Goal: Task Accomplishment & Management: Use online tool/utility

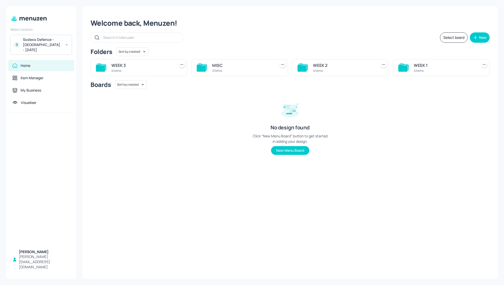
click at [119, 65] on div "WEEK 3" at bounding box center [141, 65] width 61 height 6
click at [316, 63] on div "DINNER" at bounding box center [343, 65] width 61 height 6
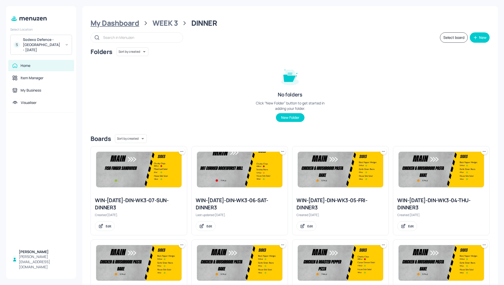
click at [129, 22] on div "My Dashboard" at bounding box center [115, 23] width 49 height 9
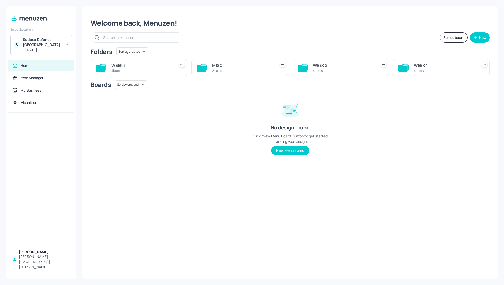
click at [328, 63] on div "WEEK 2" at bounding box center [343, 65] width 61 height 6
click at [220, 65] on div "DINNER" at bounding box center [242, 65] width 61 height 6
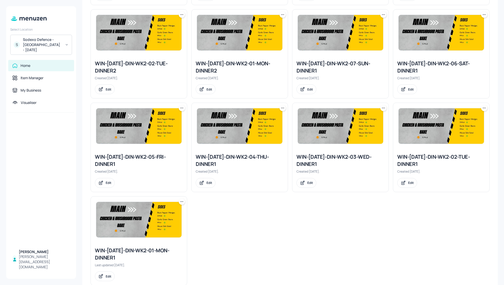
scroll to position [428, 0]
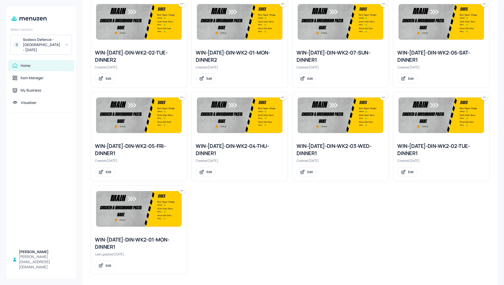
click at [139, 237] on div "WIN-[DATE]-DIN-WK2-01-MON-DINNER1" at bounding box center [139, 243] width 88 height 14
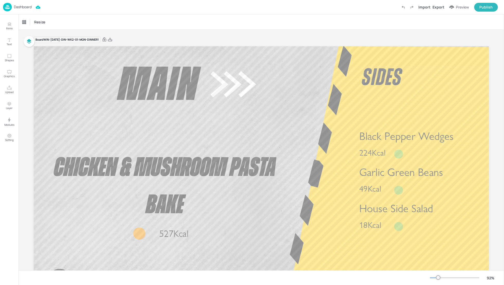
click at [23, 7] on p "Dashboard" at bounding box center [23, 7] width 18 height 4
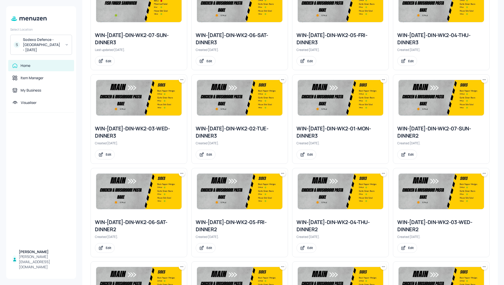
scroll to position [171, 0]
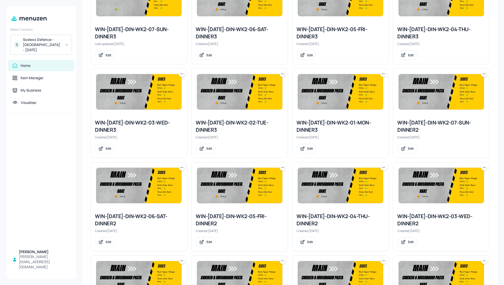
click at [331, 121] on div "WIN-[DATE]-DIN-WK2-01-MON-DINNER3" at bounding box center [341, 126] width 88 height 14
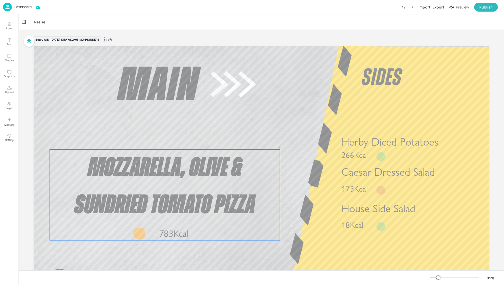
click at [175, 170] on span "Mozzarella, Olive & Sundried Tomato Pizza" at bounding box center [165, 187] width 181 height 64
click at [45, 25] on div "Mozzarella, Olive & Sundried Tomato Pizza" at bounding box center [46, 22] width 51 height 9
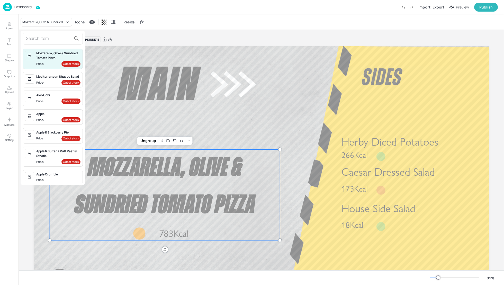
click at [138, 38] on div at bounding box center [252, 142] width 504 height 285
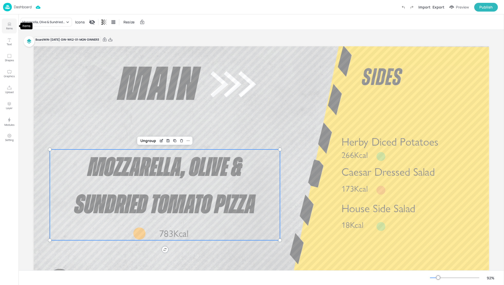
click at [12, 26] on button "Items" at bounding box center [9, 26] width 15 height 15
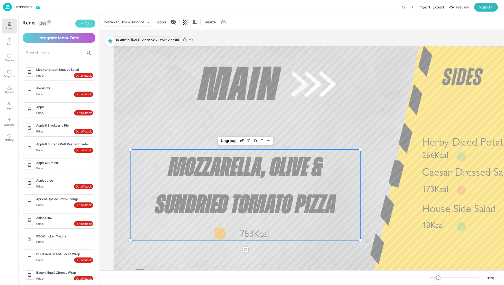
click at [83, 22] on icon "button" at bounding box center [82, 23] width 3 height 3
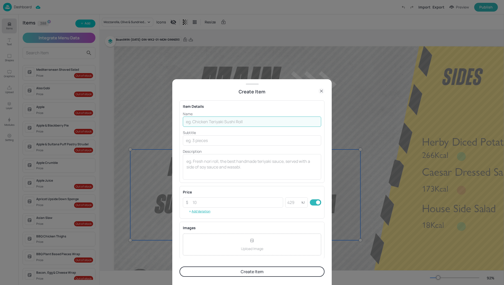
click at [208, 120] on input "text" at bounding box center [252, 122] width 138 height 10
paste input "Planted Burger & Onion Bhaji & [PERSON_NAME] Slaw"
click at [218, 121] on input "Planted Burger & Onion Bhaji & [PERSON_NAME] Slaw" at bounding box center [252, 122] width 138 height 10
type input "Planted Burger, Onion Bhaji & [PERSON_NAME] Slaw"
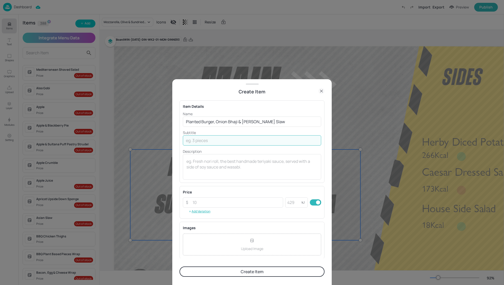
click at [235, 142] on input "text" at bounding box center [252, 140] width 138 height 10
type input "430Kcal"
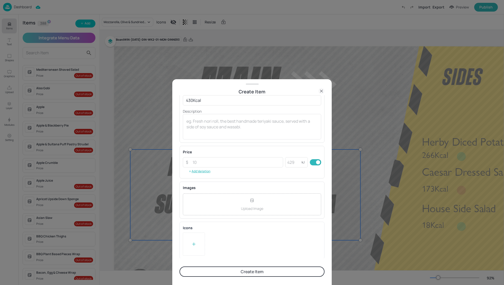
click at [199, 240] on div at bounding box center [194, 244] width 22 height 23
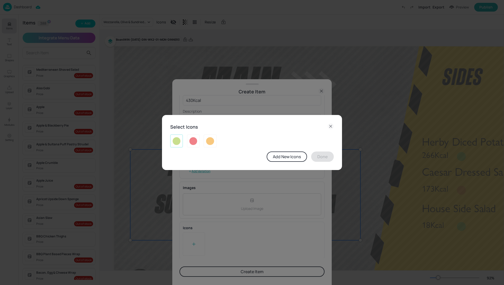
click at [182, 143] on div at bounding box center [176, 141] width 13 height 13
click at [327, 156] on button "Done" at bounding box center [322, 157] width 23 height 10
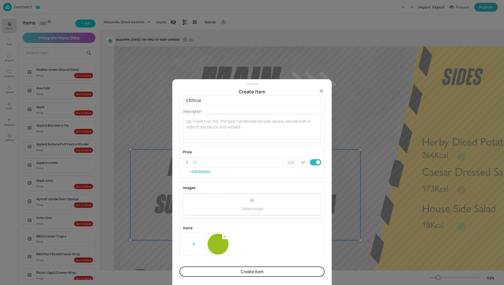
click at [287, 271] on button "Create Item" at bounding box center [252, 272] width 145 height 10
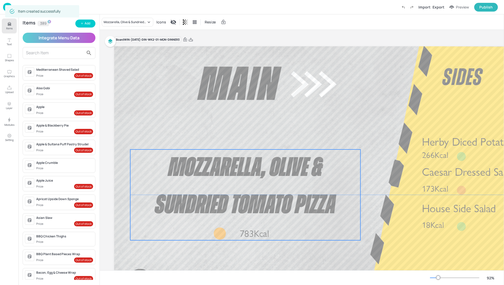
click at [226, 190] on p "Mozzarella, Olive & Sundried Tomato Pizza" at bounding box center [245, 186] width 230 height 74
click at [43, 52] on input "text" at bounding box center [55, 53] width 58 height 8
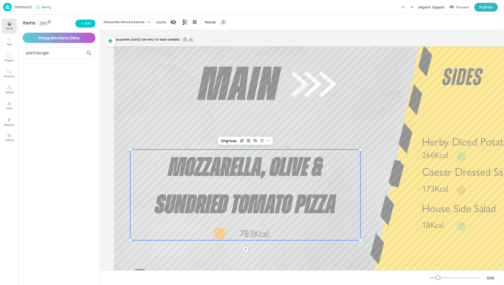
type input "plant burger"
click at [104, 59] on div "Board WIN-[DATE]-DIN-WK2-01-MON-DINNER3 Caesar Dressed Salad 173Kcal Herby Dice…" at bounding box center [342, 173] width 484 height 286
click at [6, 23] on button "Items" at bounding box center [9, 26] width 15 height 15
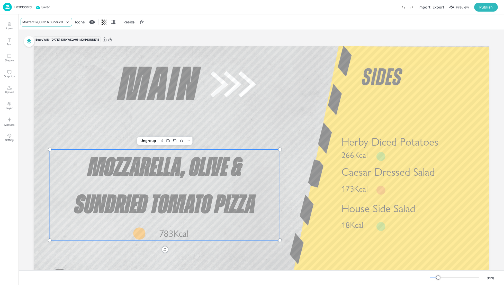
click at [58, 22] on div "Mozzarella, Olive & Sundried Tomato Pizza" at bounding box center [43, 22] width 43 height 5
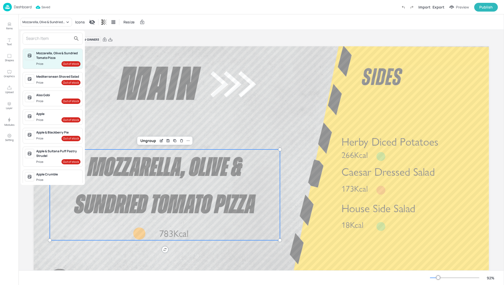
click at [47, 36] on input "text" at bounding box center [48, 38] width 45 height 8
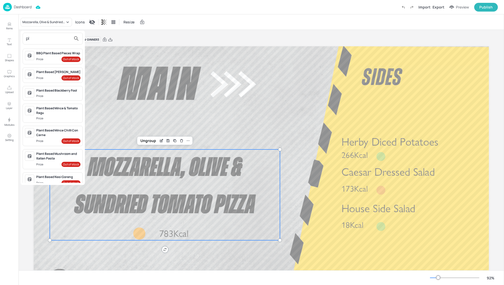
type input "p"
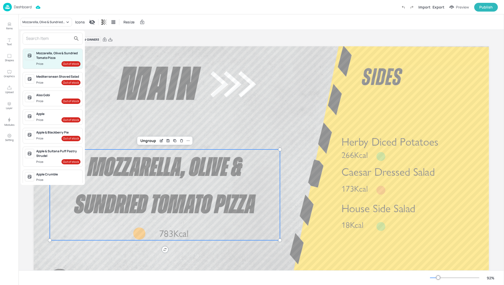
click at [184, 33] on div at bounding box center [252, 142] width 504 height 285
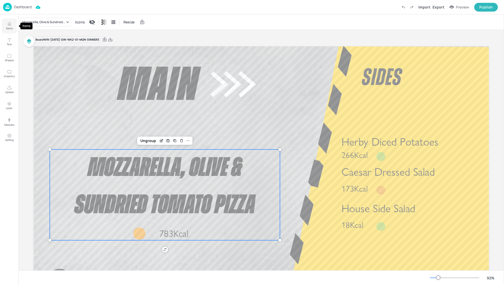
click at [8, 29] on p "Items" at bounding box center [9, 29] width 6 height 4
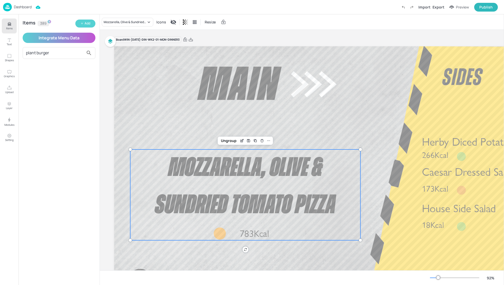
click at [89, 24] on div "Add" at bounding box center [88, 23] width 6 height 5
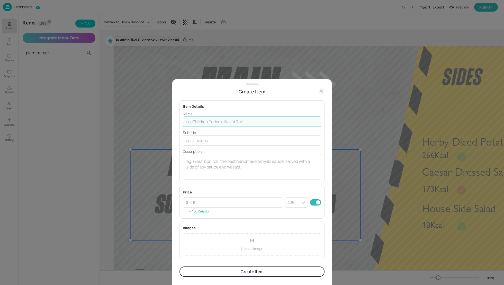
click at [199, 124] on input "text" at bounding box center [252, 122] width 138 height 10
paste input "Planted Burger & Onion Bhaji & [PERSON_NAME] Slaw"
type input "Planted Burger & Onion Bhaji & [PERSON_NAME] Slaw"
click at [203, 141] on input "text" at bounding box center [252, 140] width 138 height 10
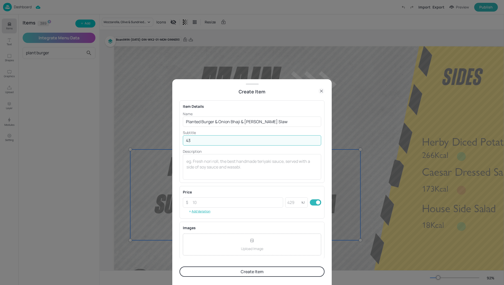
type input "430Kcal"
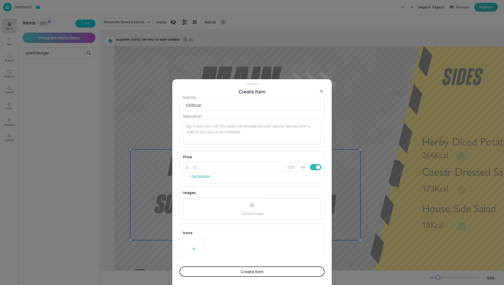
scroll to position [40, 0]
click at [189, 248] on div at bounding box center [194, 244] width 22 height 23
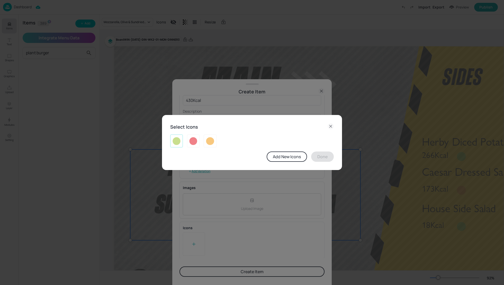
click at [175, 139] on img at bounding box center [177, 141] width 8 height 8
click at [319, 154] on button "Done" at bounding box center [322, 157] width 23 height 10
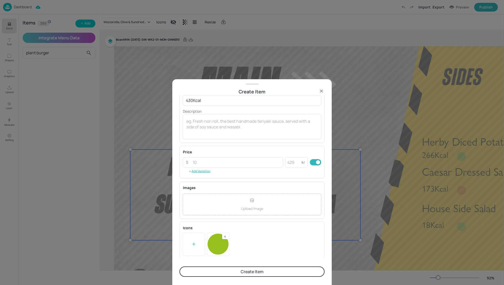
click at [269, 276] on button "Create Item" at bounding box center [252, 272] width 145 height 10
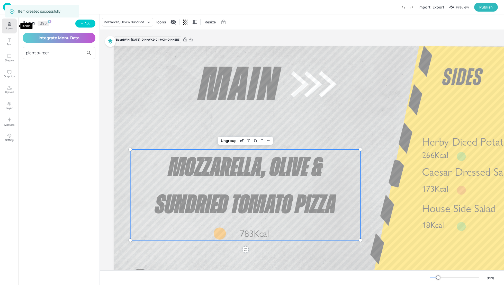
click at [6, 27] on p "Items" at bounding box center [9, 29] width 6 height 4
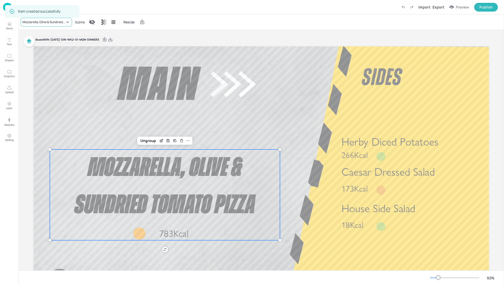
click at [54, 25] on div "Mozzarella, Olive & Sundried Tomato Pizza" at bounding box center [46, 22] width 51 height 9
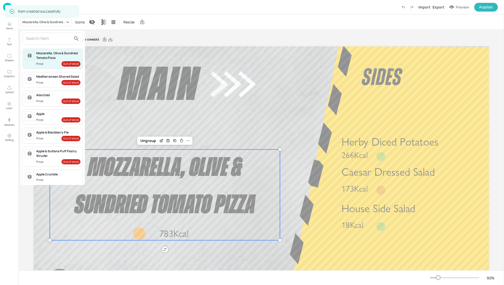
click at [47, 42] on input "text" at bounding box center [48, 38] width 45 height 8
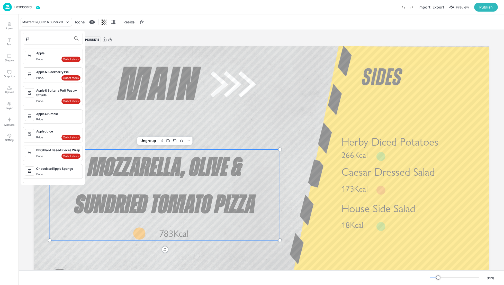
type input "p"
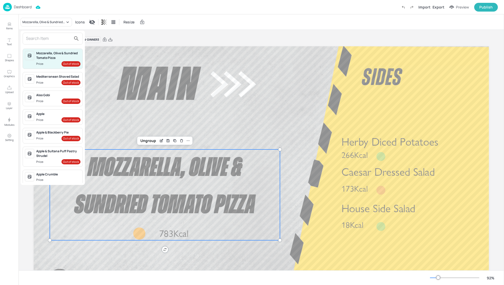
click at [208, 189] on div at bounding box center [252, 142] width 504 height 285
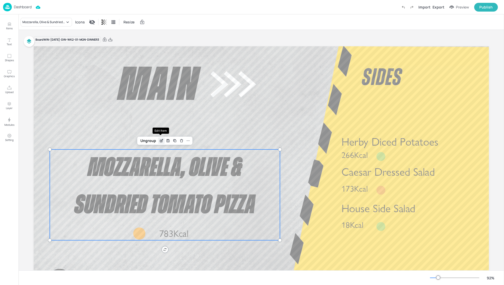
click at [160, 141] on icon "Edit Item" at bounding box center [161, 141] width 2 height 2
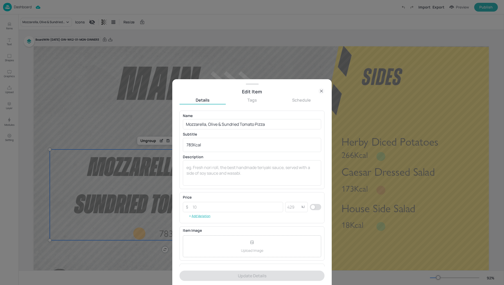
click at [320, 90] on icon at bounding box center [322, 91] width 6 height 6
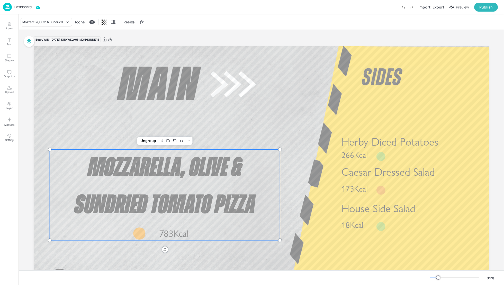
click at [26, 7] on p "Dashboard" at bounding box center [23, 7] width 18 height 4
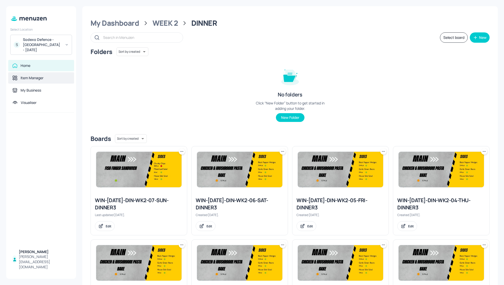
click at [28, 81] on div "Item Manager" at bounding box center [41, 77] width 66 height 11
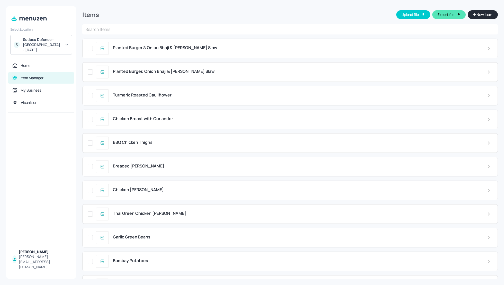
click at [479, 12] on span "New Item" at bounding box center [484, 15] width 17 height 6
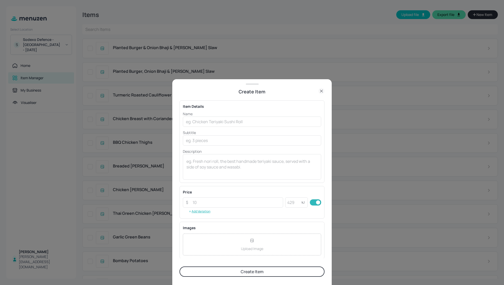
click at [119, 16] on div at bounding box center [252, 142] width 504 height 285
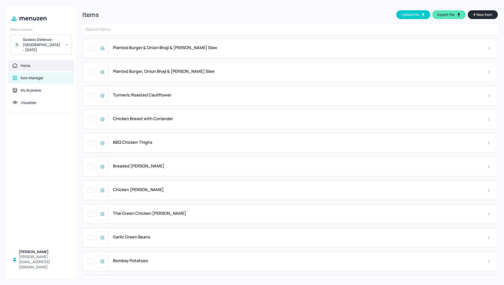
click at [34, 66] on div "Home" at bounding box center [41, 65] width 58 height 5
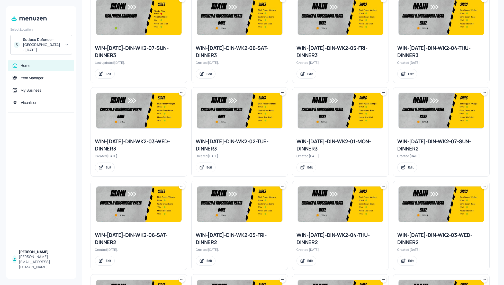
scroll to position [154, 0]
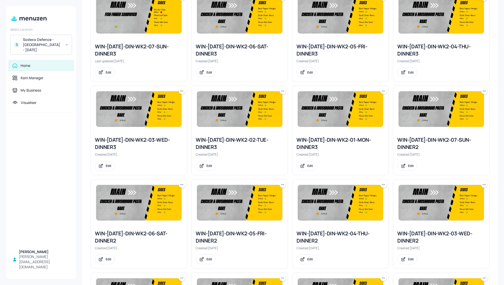
click at [381, 91] on icon at bounding box center [383, 91] width 5 height 5
click at [355, 102] on p "Rename" at bounding box center [356, 101] width 12 height 5
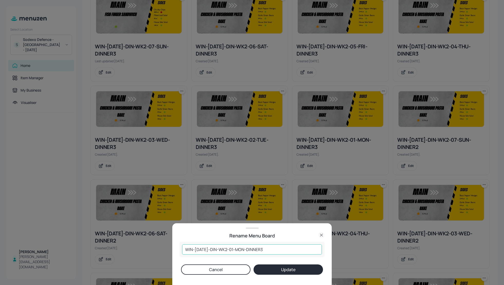
click at [214, 248] on input "WIN-[DATE]-DIN-WK2-01-MON-DINNER3" at bounding box center [252, 249] width 140 height 10
type input "WIN-[DATE]-DIN-WK2-01-MON-DINNER3"
click at [284, 272] on button "Update" at bounding box center [288, 270] width 69 height 10
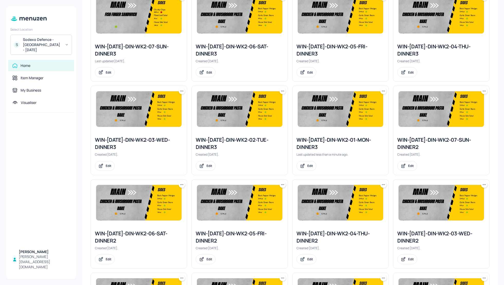
click at [316, 141] on div "WIN-[DATE]-DIN-WK2-01-MON-DINNER3" at bounding box center [341, 143] width 88 height 14
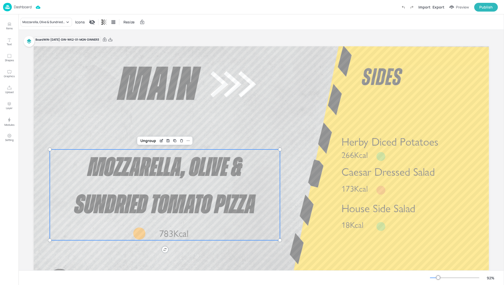
click at [159, 161] on span "Mozzarella, Olive & Sundried Tomato Pizza" at bounding box center [165, 187] width 181 height 64
click at [27, 20] on div "Mozzarella, Olive & Sundried Tomato Pizza" at bounding box center [43, 22] width 43 height 5
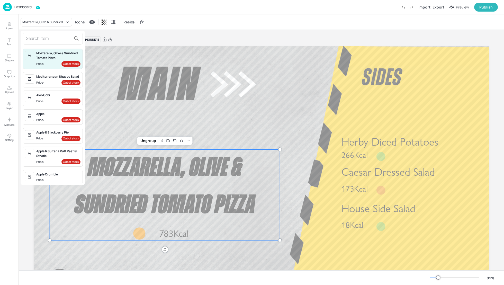
click at [29, 37] on input "text" at bounding box center [48, 38] width 45 height 8
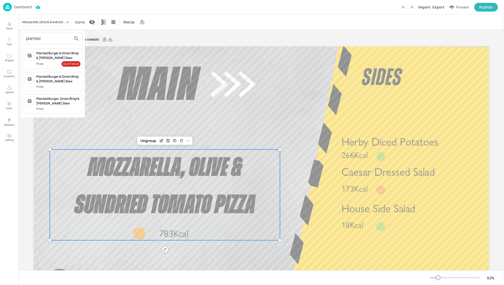
type input "planted"
click at [49, 80] on div "Planted Burger & Onion Bhaji & [PERSON_NAME] Slaw" at bounding box center [58, 78] width 44 height 9
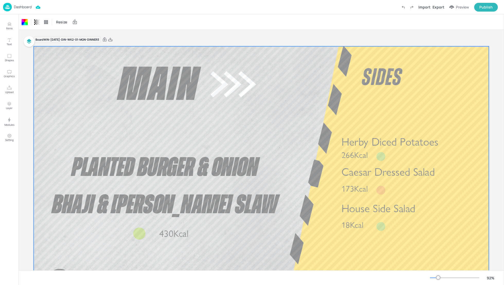
click at [157, 155] on span "Planted Burger & Onion Bhaji & [PERSON_NAME] Slaw" at bounding box center [165, 187] width 226 height 64
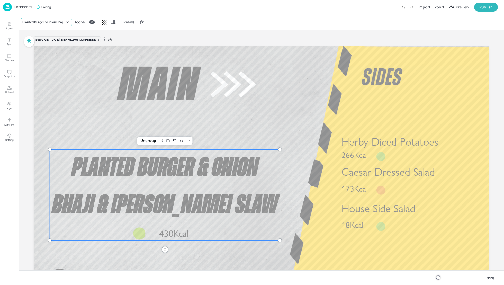
click at [39, 21] on div "Planted Burger & Onion Bhaji & [PERSON_NAME] Slaw" at bounding box center [43, 22] width 43 height 5
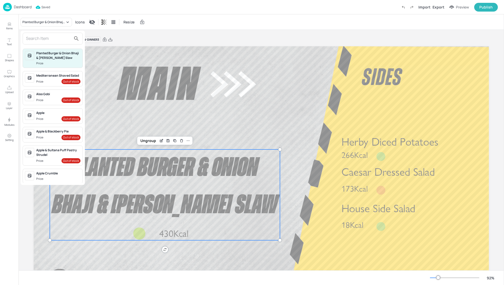
click at [32, 33] on div at bounding box center [53, 39] width 60 height 12
click at [32, 36] on input "text" at bounding box center [48, 38] width 45 height 8
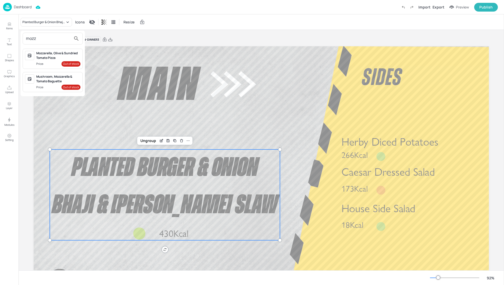
type input "mozz"
click at [44, 56] on div "Mozzarella, Olive & Sundried Tomato Pizza" at bounding box center [58, 55] width 44 height 9
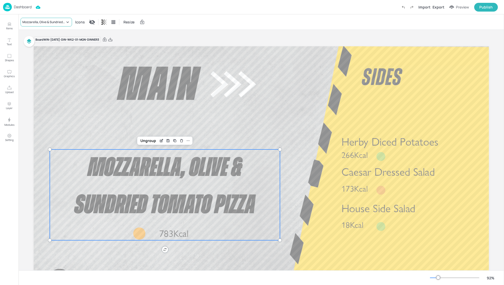
click at [65, 24] on icon at bounding box center [67, 22] width 5 height 5
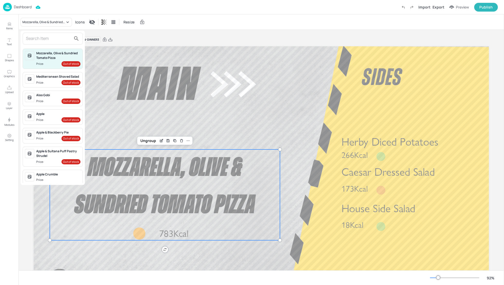
click at [50, 41] on input "text" at bounding box center [48, 38] width 45 height 8
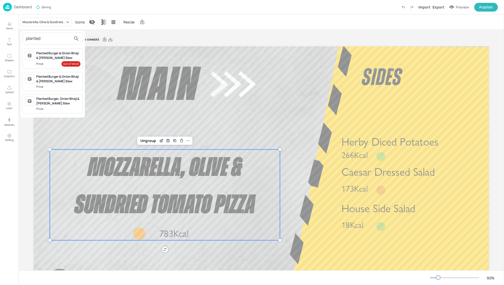
type input "planted"
click at [52, 57] on div "Planted Burger & Onion Bhaji & [PERSON_NAME] Slaw" at bounding box center [58, 55] width 44 height 9
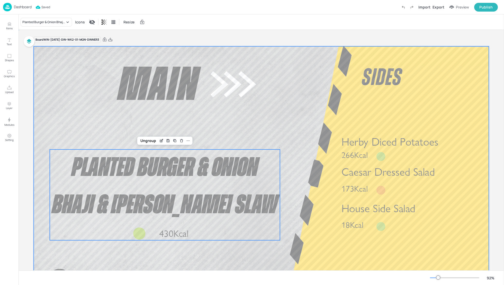
click at [285, 130] on div at bounding box center [261, 174] width 455 height 256
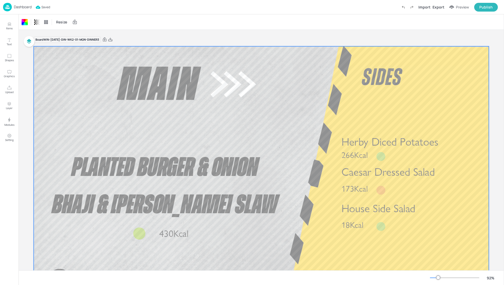
click at [310, 152] on div at bounding box center [261, 174] width 455 height 256
click at [26, 6] on p "Dashboard" at bounding box center [23, 7] width 18 height 4
click at [25, 6] on p "Dashboard" at bounding box center [23, 7] width 18 height 4
